Goal: Book appointment/travel/reservation

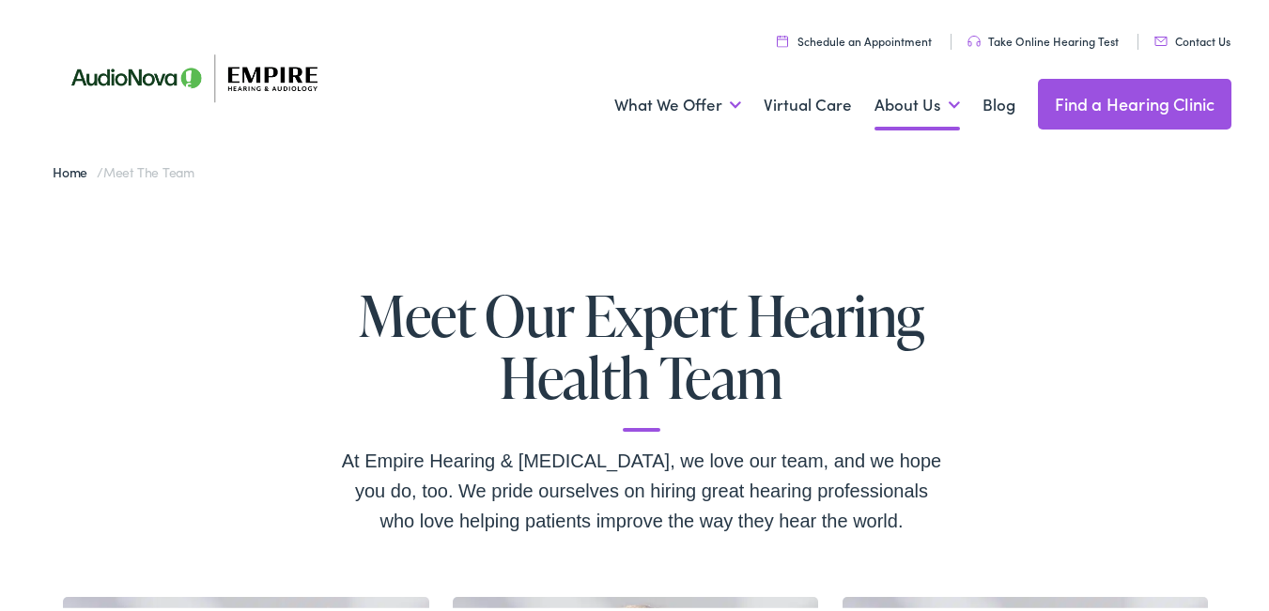
click at [1090, 90] on link "Find a Hearing Clinic" at bounding box center [1135, 100] width 194 height 51
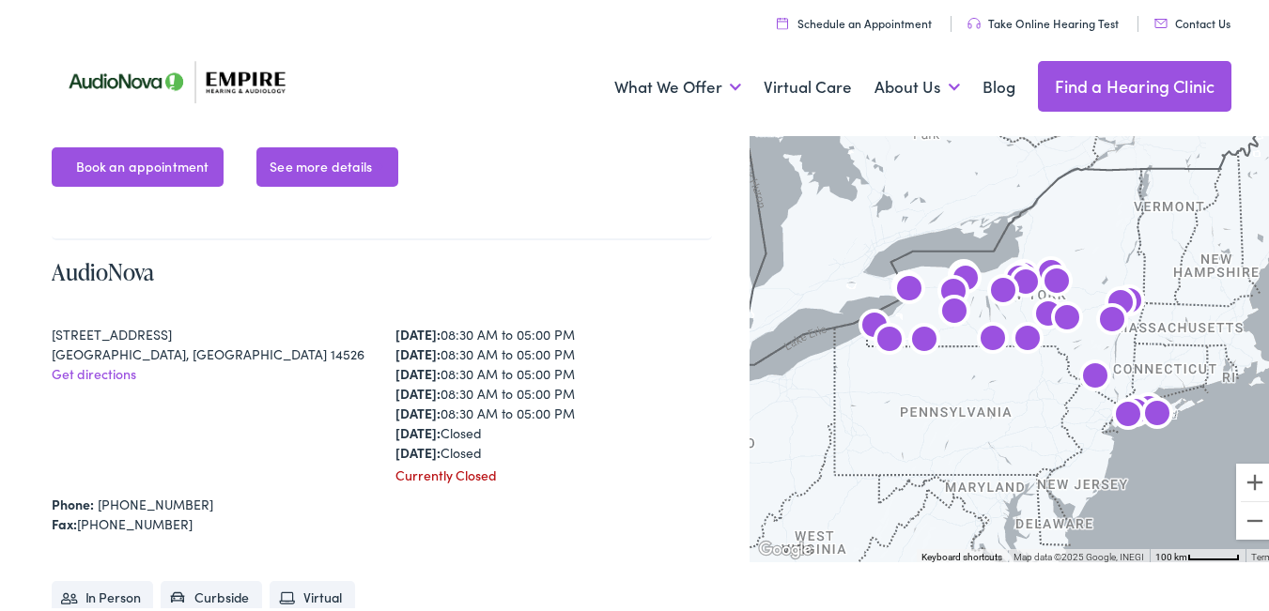
scroll to position [9271, 0]
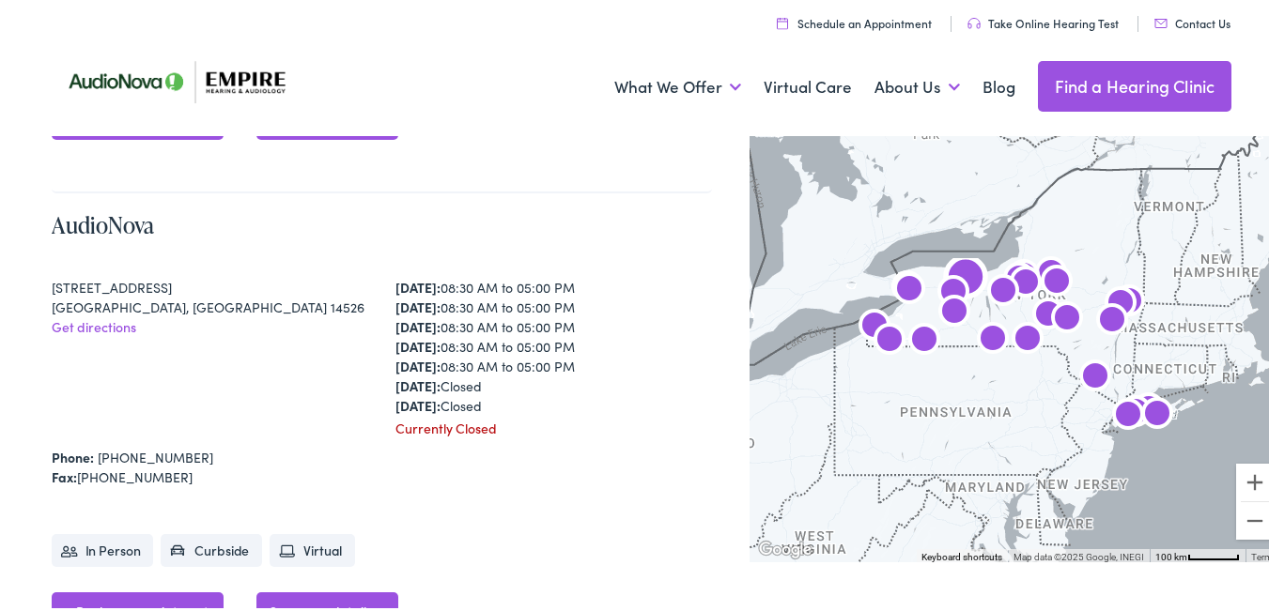
click at [473, 329] on div "[DATE]: 08:30 AM to 05:00 PM [DATE]: 08:30 AM to 05:00 PM [DATE]: 08:30 AM to 0…" at bounding box center [553, 343] width 317 height 138
click at [473, 330] on div "Monday: 08:30 AM to 05:00 PM Tuesday: 08:30 AM to 05:00 PM Wednesday: 08:30 AM …" at bounding box center [553, 343] width 317 height 138
click at [400, 334] on strong "[DATE]:" at bounding box center [417, 342] width 45 height 19
click at [139, 216] on link "AudioNova" at bounding box center [103, 221] width 102 height 31
